Goal: Task Accomplishment & Management: Use online tool/utility

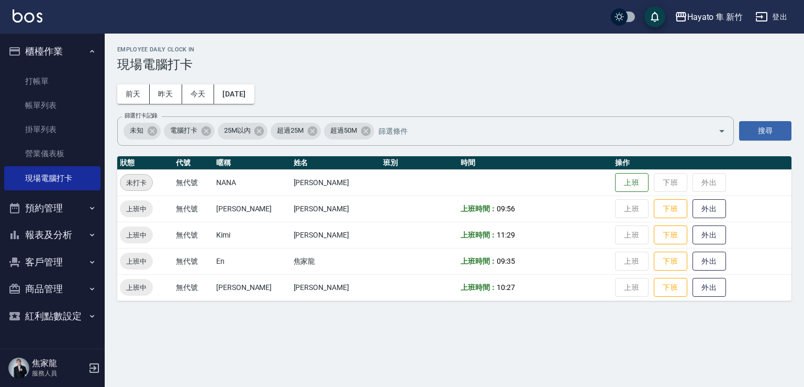
click at [0, 289] on nav "櫃檯作業 打帳單 帳單列表 掛單列表 營業儀表板 現場電腦打卡 預約管理 預約管理 報表及分析 報表目錄 店家日報表 互助日報表 互助點數明細 設計師日報表 …" at bounding box center [52, 191] width 105 height 315
click at [61, 233] on button "報表及分析" at bounding box center [52, 234] width 96 height 27
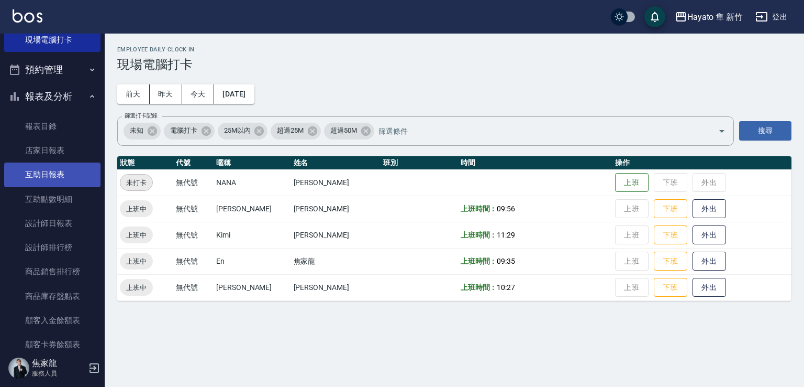
scroll to position [157, 0]
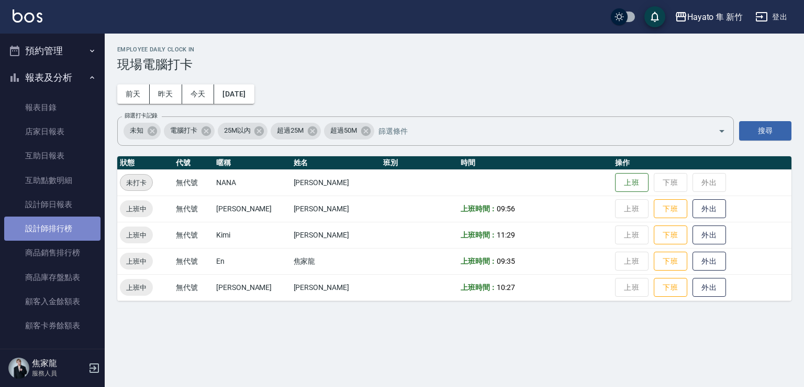
click at [52, 231] on link "設計師排行榜" at bounding box center [52, 228] width 96 height 24
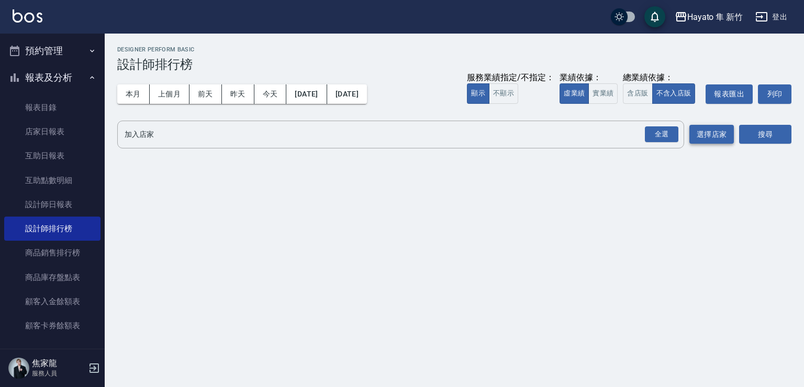
click at [670, 137] on div "全選" at bounding box center [662, 134] width 34 height 16
click at [765, 132] on button "搜尋" at bounding box center [765, 134] width 52 height 19
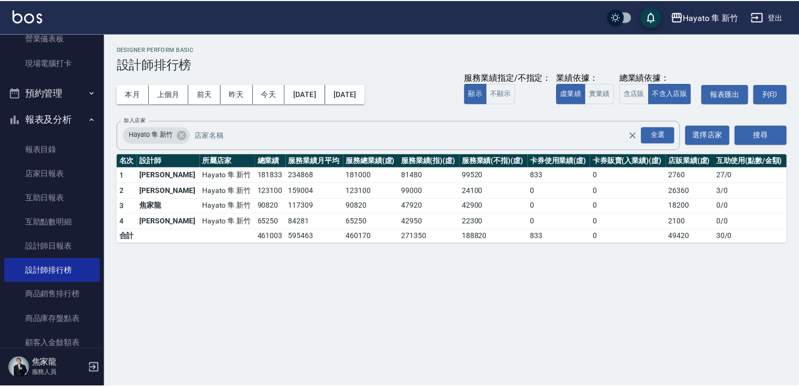
scroll to position [34, 0]
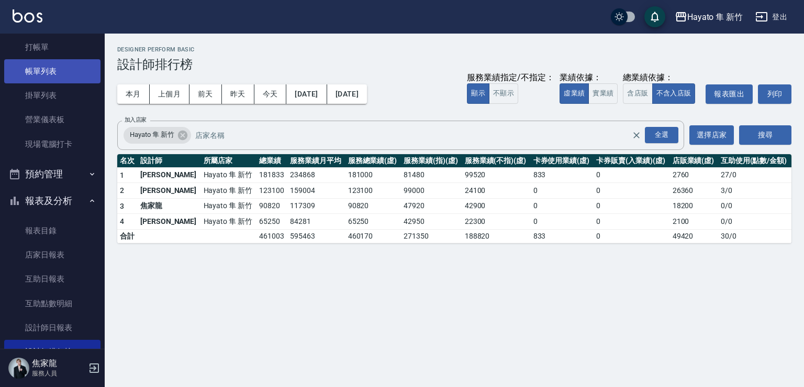
click at [47, 67] on link "帳單列表" at bounding box center [52, 71] width 96 height 24
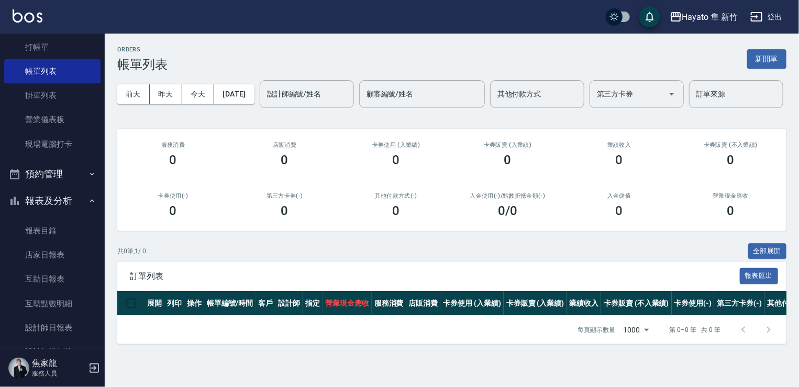
scroll to position [10, 0]
click at [61, 53] on link "打帳單" at bounding box center [52, 47] width 96 height 24
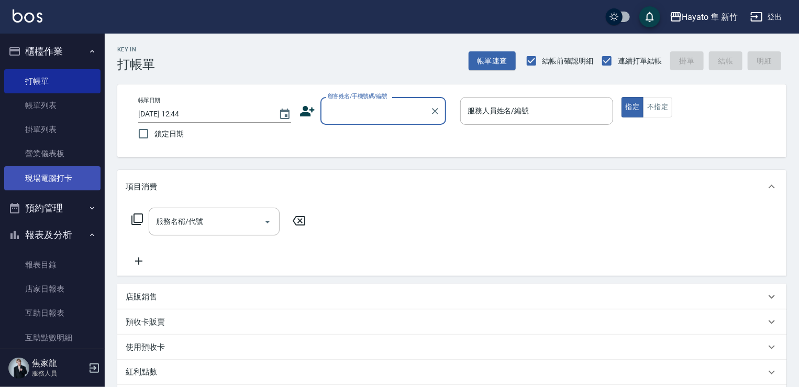
click at [46, 171] on link "現場電腦打卡" at bounding box center [52, 178] width 96 height 24
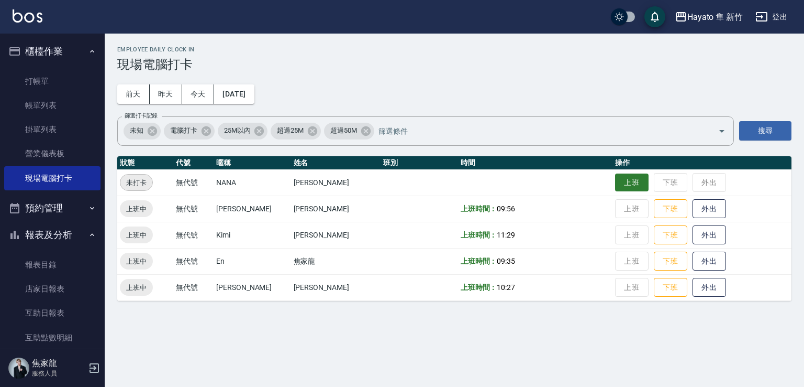
click at [615, 175] on button "上班" at bounding box center [632, 182] width 34 height 18
